Goal: Task Accomplishment & Management: Manage account settings

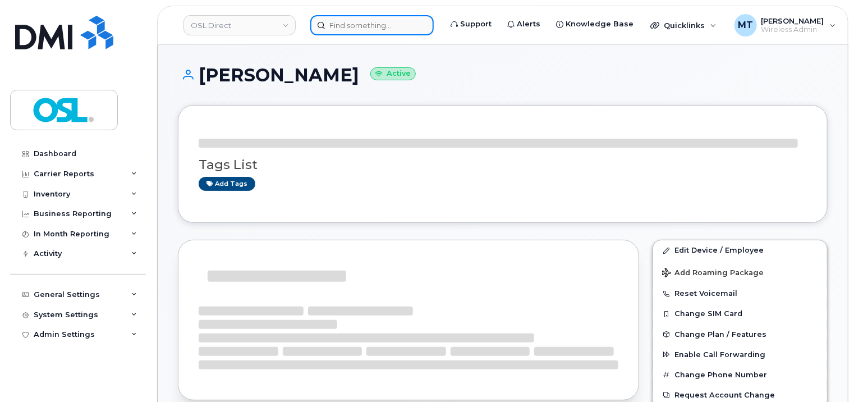
click at [382, 29] on input at bounding box center [371, 25] width 123 height 20
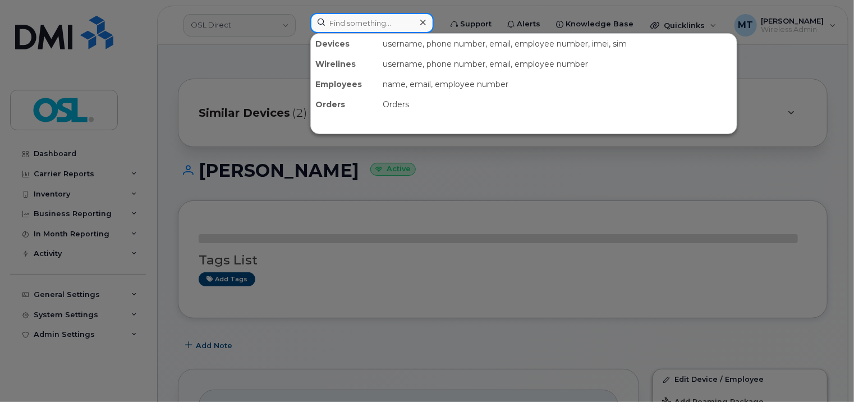
paste input "Dmytro.Fedortsov@osldirect.com"
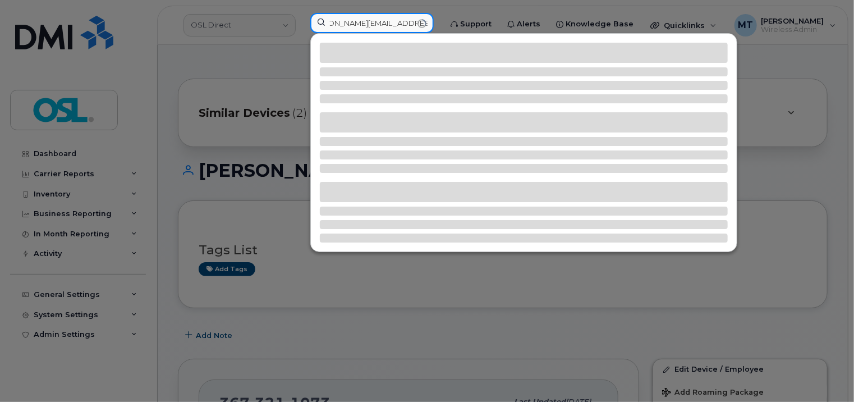
type input "Dmytro.Fedortsov@osldirect.com"
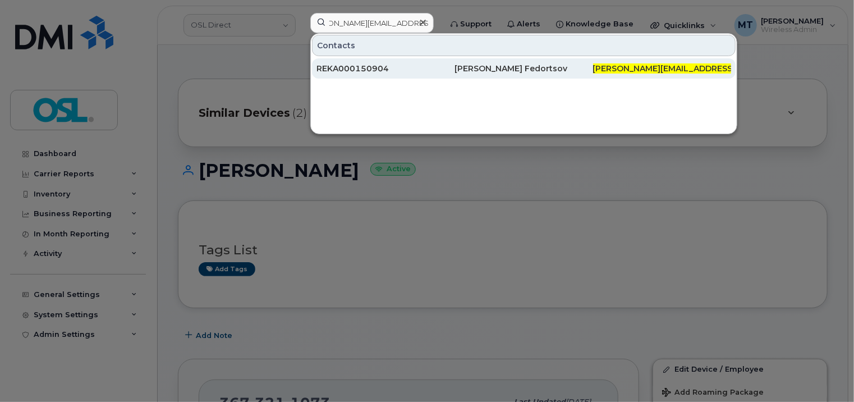
click at [393, 70] on div "REKA000150904" at bounding box center [385, 68] width 138 height 11
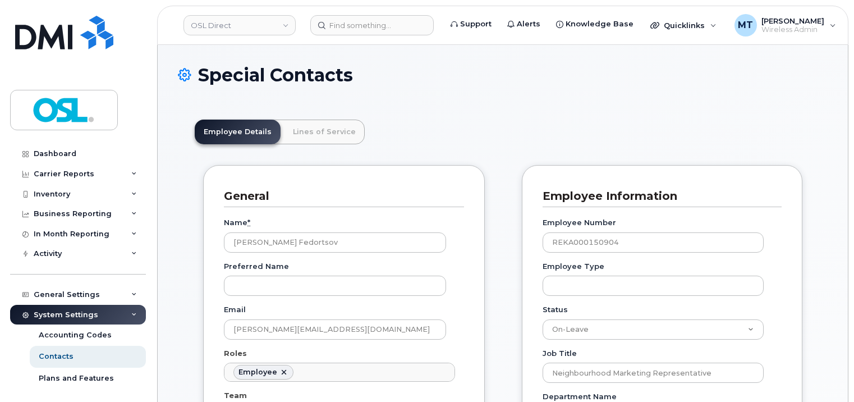
select select "on_leave"
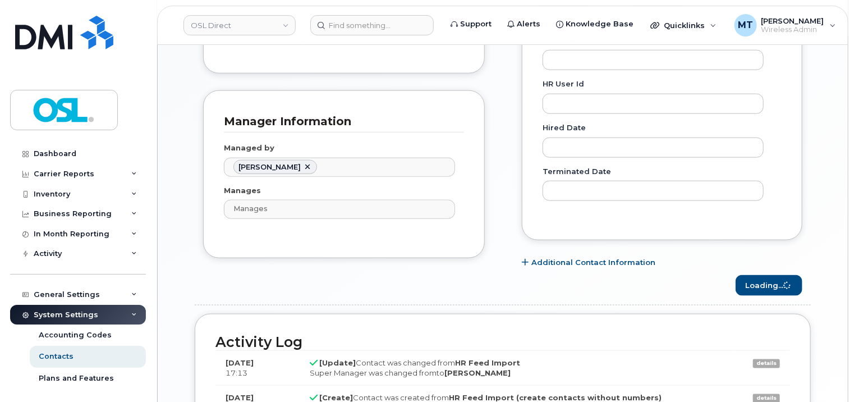
scroll to position [34, 0]
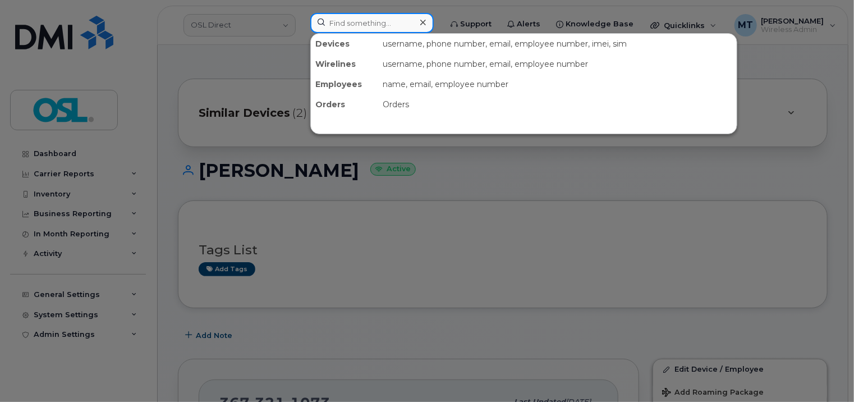
click at [366, 21] on input at bounding box center [371, 23] width 123 height 20
paste input "JeanSimon.Lemire@osldirect.com"
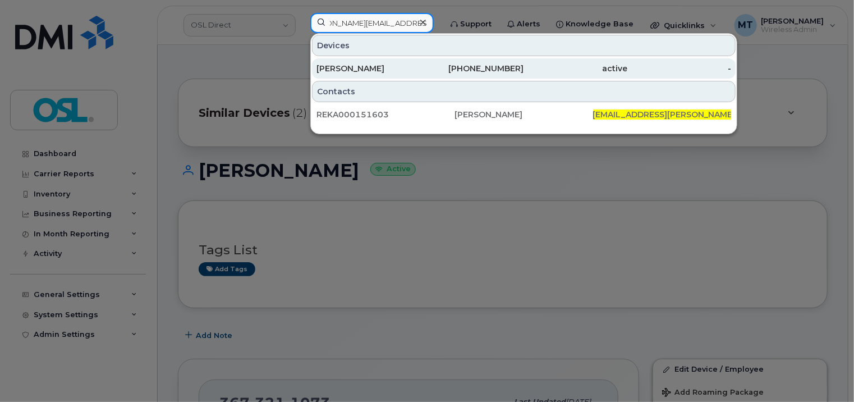
type input "JeanSimon.Lemire@osldirect.com"
click at [357, 70] on div "Jean-Simon Lemire" at bounding box center [368, 68] width 104 height 11
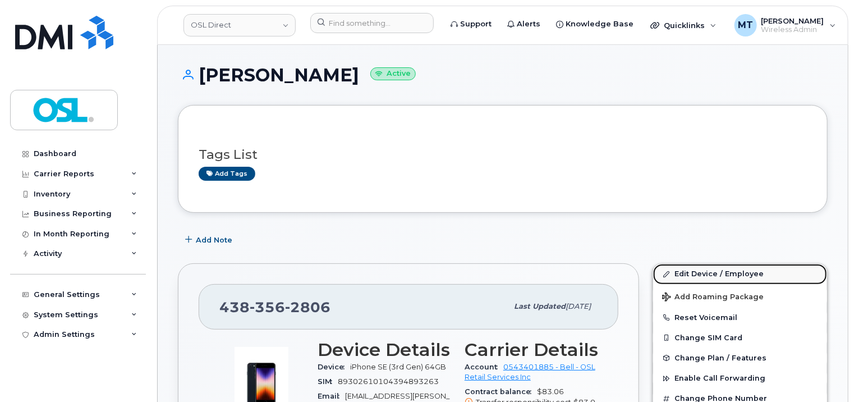
click at [698, 275] on link "Edit Device / Employee" at bounding box center [740, 274] width 174 height 20
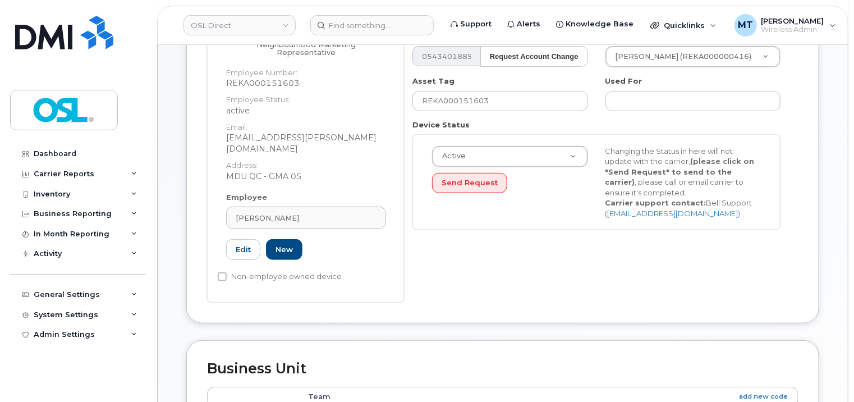
scroll to position [224, 0]
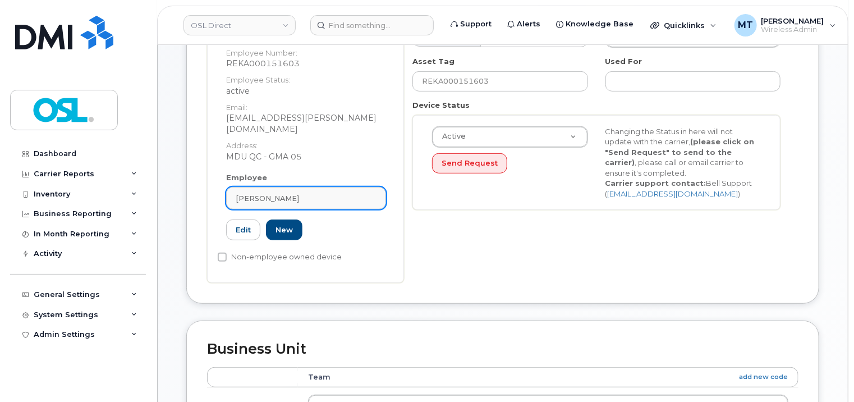
click at [307, 193] on div "Jean-Simon Lemire" at bounding box center [306, 198] width 141 height 11
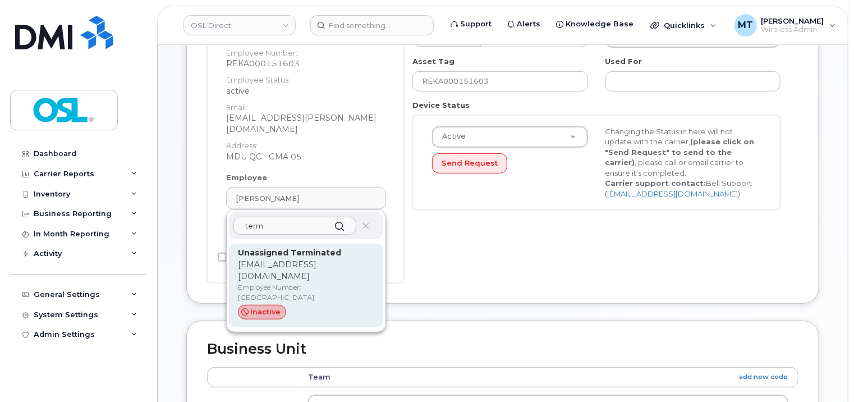
type input "term"
click at [311, 259] on p "[EMAIL_ADDRESS][DOMAIN_NAME]" at bounding box center [306, 271] width 136 height 24
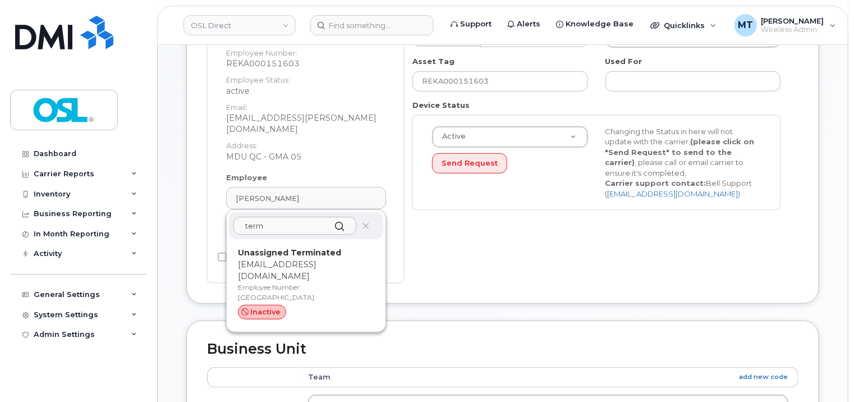
type input "UT"
type input "Unassigned Terminated"
type input "[EMAIL_ADDRESS][DOMAIN_NAME]"
type input "4117510"
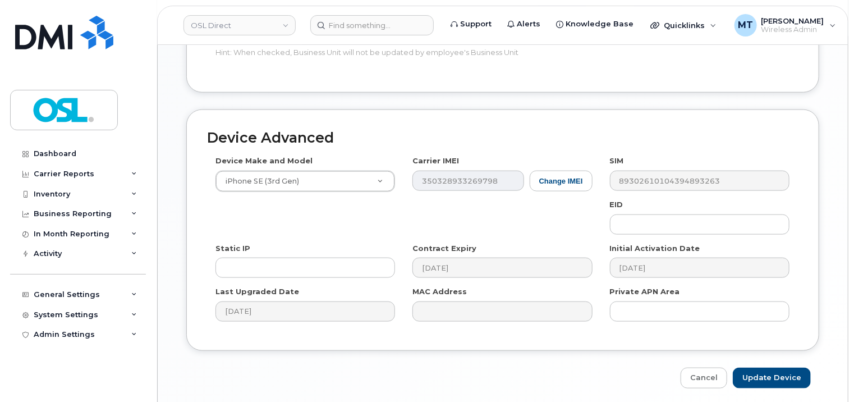
scroll to position [614, 0]
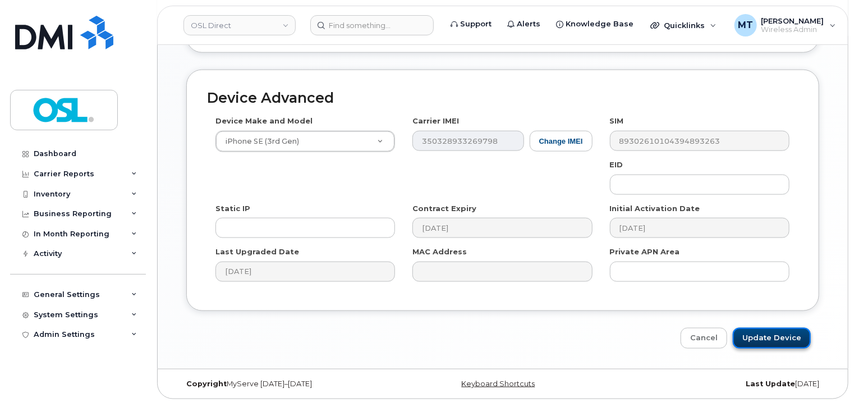
click at [796, 333] on input "Update Device" at bounding box center [772, 338] width 78 height 21
type input "Saving..."
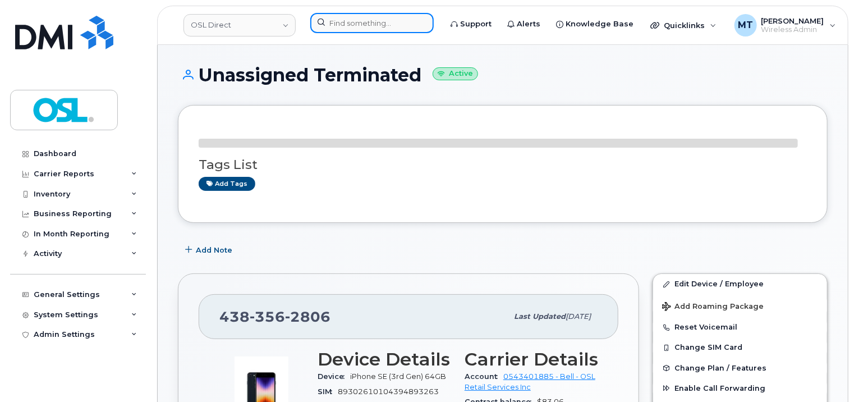
click at [391, 22] on input at bounding box center [371, 23] width 123 height 20
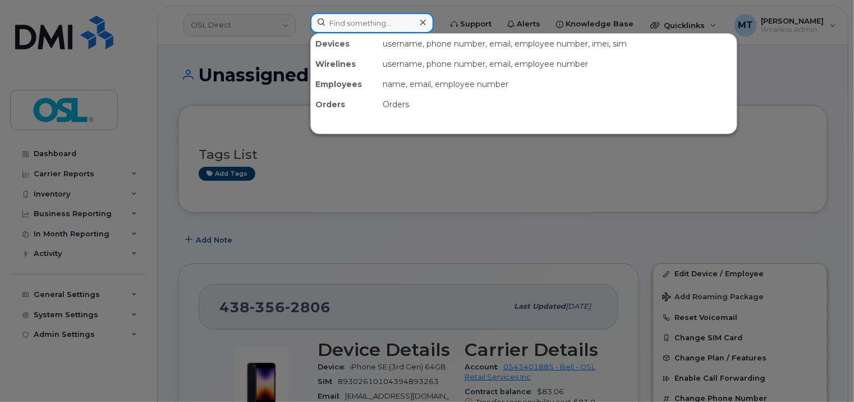
paste input "REKA000151603"
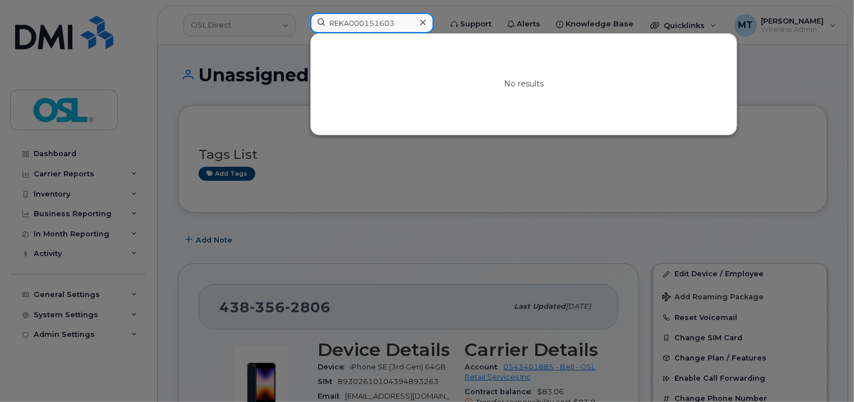
click at [342, 19] on input "REKA000151603" at bounding box center [371, 23] width 123 height 20
type input "REKA000151603"
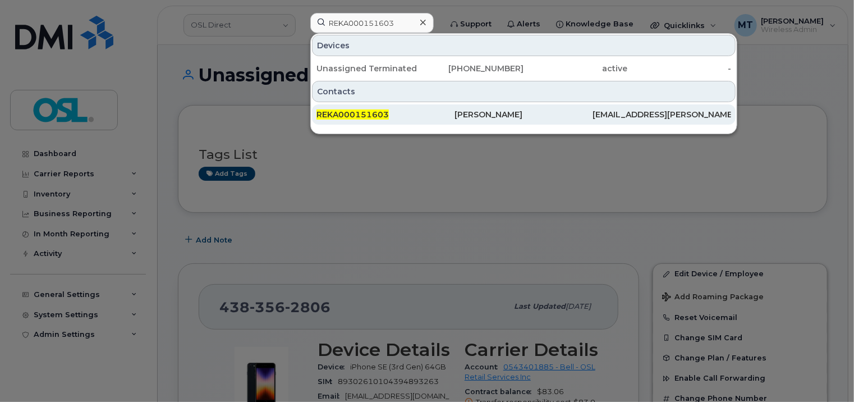
click at [397, 111] on div "REKA000151603" at bounding box center [385, 114] width 138 height 11
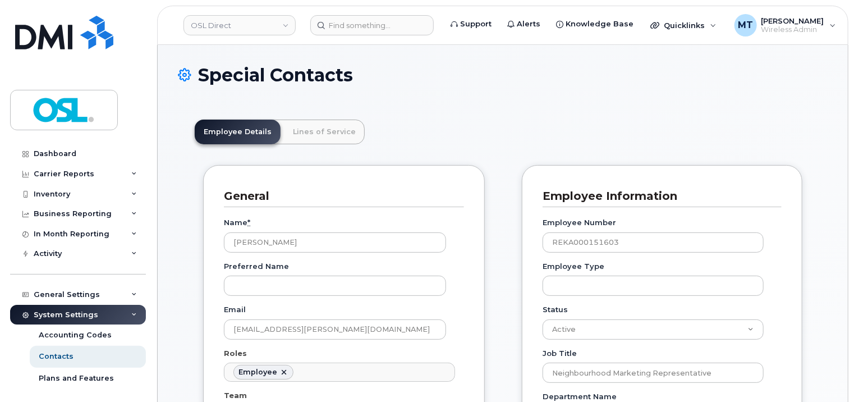
scroll to position [34, 0]
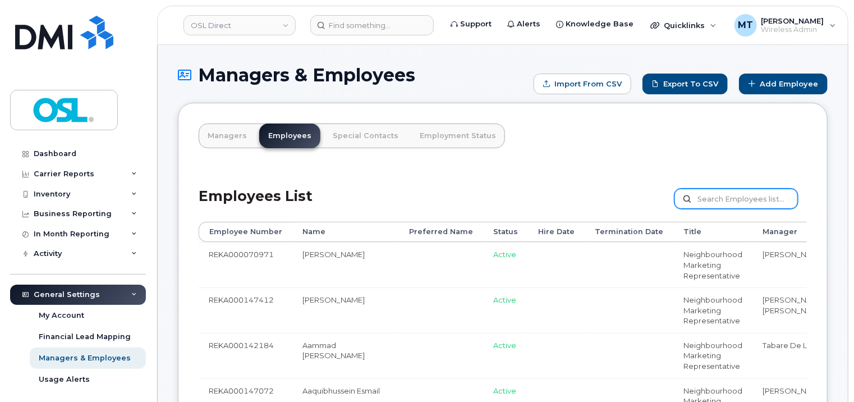
click at [721, 199] on input "text" at bounding box center [736, 199] width 123 height 20
paste input "[PERSON_NAME][EMAIL_ADDRESS][DOMAIN_NAME]"
type input "[PERSON_NAME][EMAIL_ADDRESS][DOMAIN_NAME]"
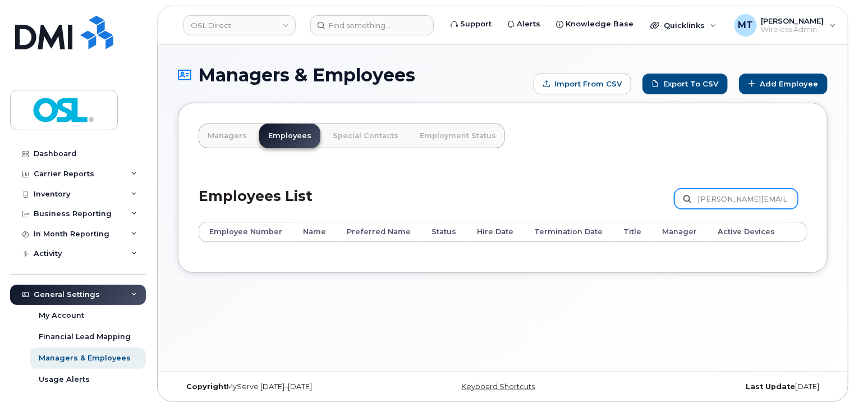
click at [704, 199] on input "JeanSimon.Lemire@osldirect.com" at bounding box center [736, 199] width 123 height 20
paste input "REKA000151603"
click at [712, 195] on input "REKA000151603" at bounding box center [736, 199] width 123 height 20
type input "REKA000151603"
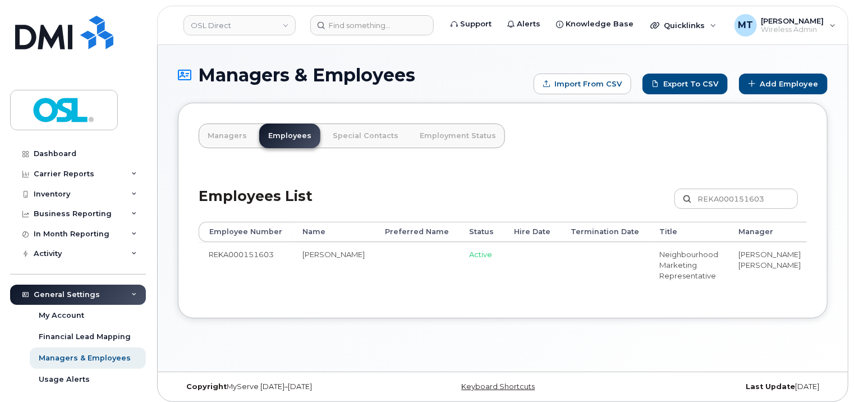
drag, startPoint x: 650, startPoint y: 311, endPoint x: 743, endPoint y: 314, distance: 92.6
click at [743, 297] on div "Employee Number Name Preferred Name Status Hire Date Termination Date Title Man…" at bounding box center [503, 260] width 608 height 76
